Goal: Information Seeking & Learning: Learn about a topic

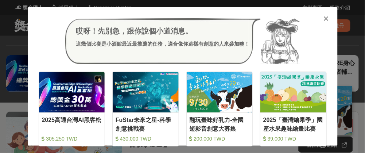
click at [324, 20] on icon at bounding box center [325, 18] width 5 height 7
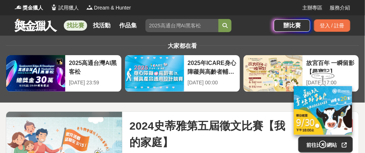
click at [170, 27] on input "search" at bounding box center [181, 25] width 73 height 13
type input "e"
click at [218, 19] on button "submit" at bounding box center [224, 25] width 13 height 13
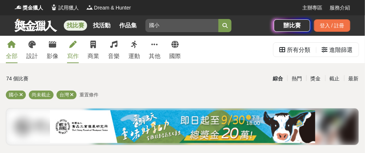
click at [73, 43] on icon at bounding box center [72, 44] width 7 height 7
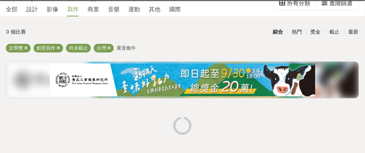
scroll to position [109, 0]
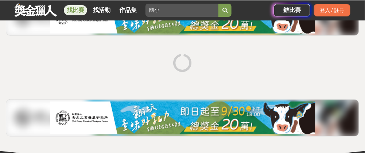
click at [174, 11] on input "國小" at bounding box center [181, 10] width 73 height 13
type input "國"
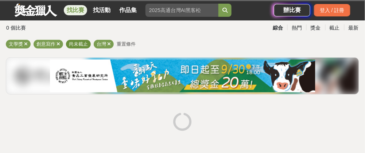
scroll to position [0, 0]
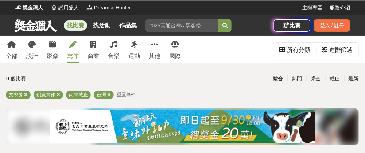
click at [74, 50] on link "寫作" at bounding box center [73, 49] width 12 height 27
click at [15, 52] on div "全部" at bounding box center [12, 56] width 12 height 9
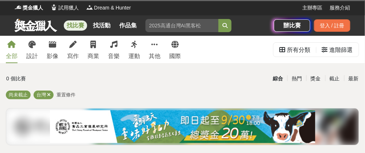
click at [67, 92] on span "重置條件" at bounding box center [65, 94] width 19 height 5
click at [300, 78] on div "熱門" at bounding box center [296, 78] width 19 height 13
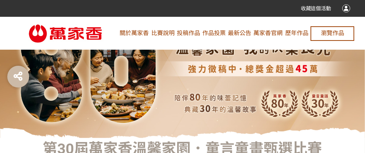
scroll to position [36, 0]
